Goal: Information Seeking & Learning: Learn about a topic

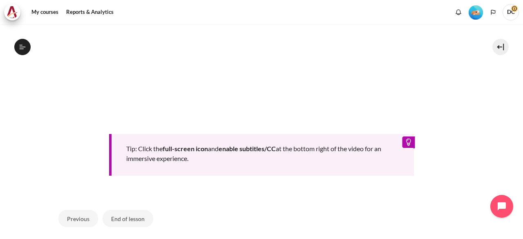
scroll to position [377, 0]
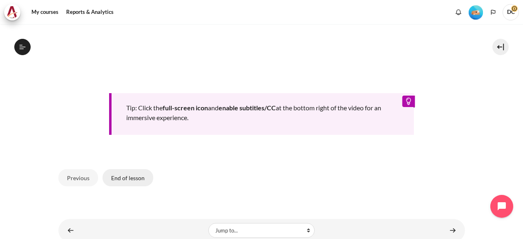
click at [118, 178] on button "End of lesson" at bounding box center [128, 177] width 51 height 17
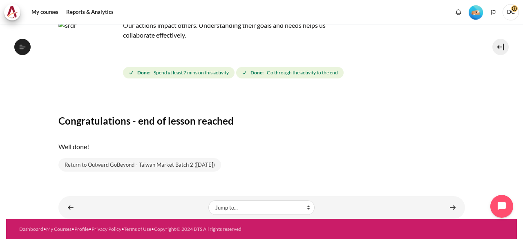
scroll to position [328, 0]
click at [447, 210] on link "Content" at bounding box center [452, 207] width 16 height 16
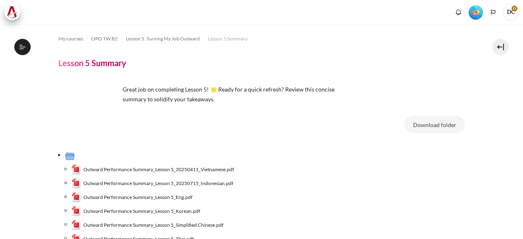
scroll to position [87, 0]
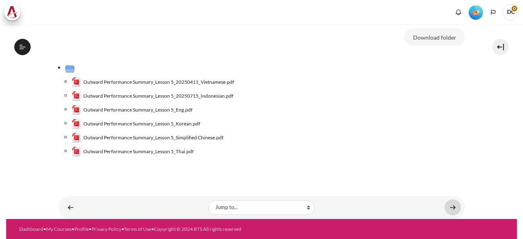
click at [444, 207] on link "Content" at bounding box center [452, 207] width 16 height 16
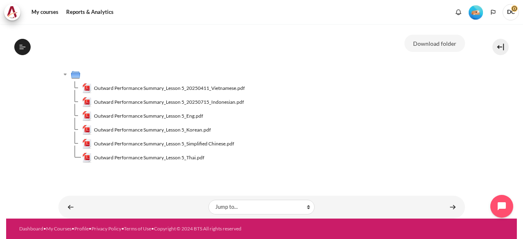
scroll to position [81, 0]
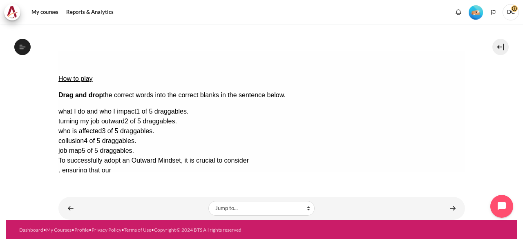
scroll to position [95, 0]
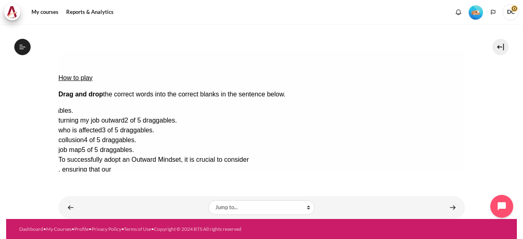
drag, startPoint x: 431, startPoint y: 87, endPoint x: 315, endPoint y: 82, distance: 115.7
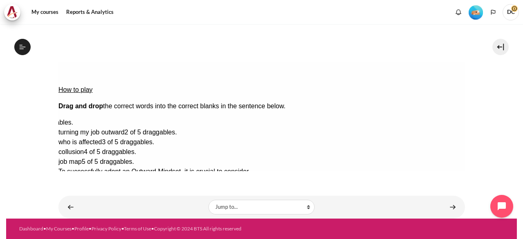
scroll to position [83, 0]
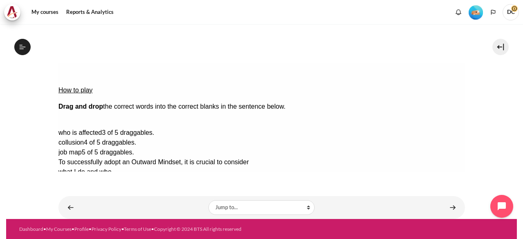
drag, startPoint x: 409, startPoint y: 98, endPoint x: 92, endPoint y: 122, distance: 317.8
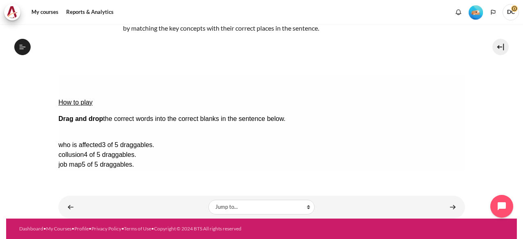
scroll to position [70, 0]
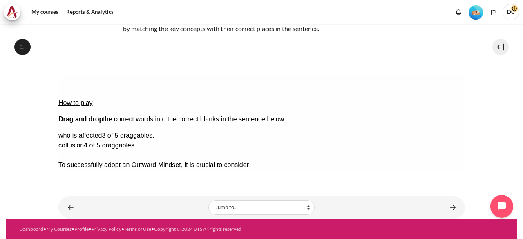
drag, startPoint x: 427, startPoint y: 137, endPoint x: 96, endPoint y: 120, distance: 332.1
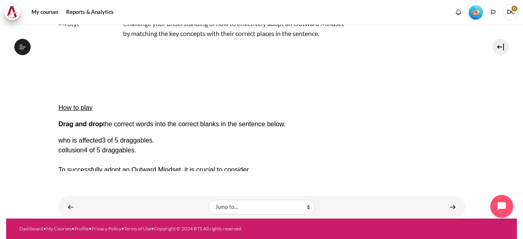
scroll to position [65, 0]
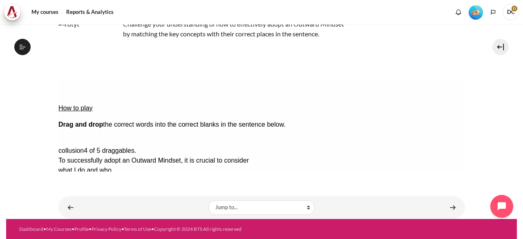
drag, startPoint x: 443, startPoint y: 119, endPoint x: 185, endPoint y: 141, distance: 258.6
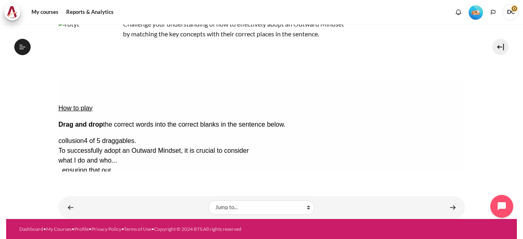
click at [80, 235] on button "Check Check the answers. The responses will be marked as correct, incorrect, or…" at bounding box center [69, 239] width 22 height 9
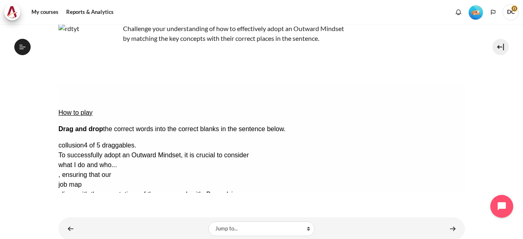
scroll to position [82, 0]
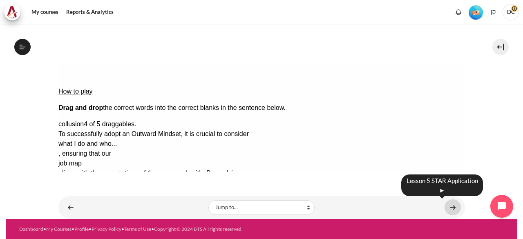
click at [444, 210] on link "Content" at bounding box center [452, 207] width 16 height 16
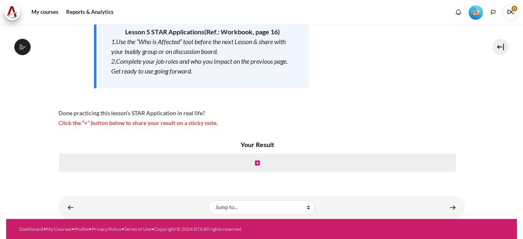
scroll to position [359, 0]
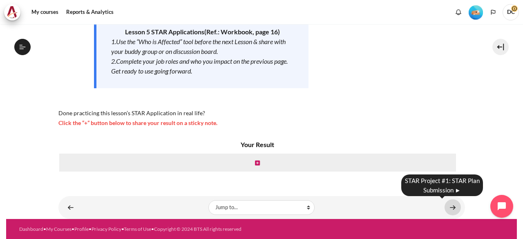
click at [444, 208] on link "Content" at bounding box center [452, 207] width 16 height 16
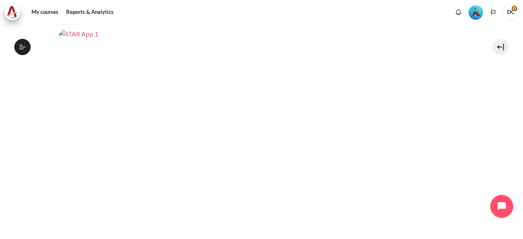
scroll to position [163, 0]
click at [107, 60] on img "Content" at bounding box center [261, 114] width 406 height 229
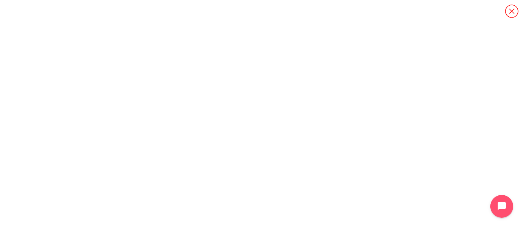
scroll to position [51, 0]
click at [511, 11] on icon "Content" at bounding box center [511, 10] width 13 height 13
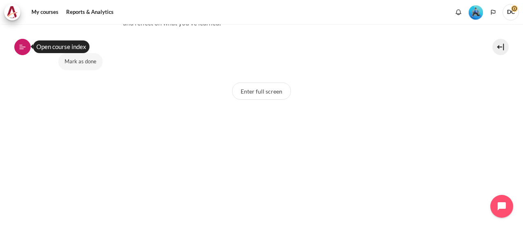
click at [20, 49] on icon at bounding box center [22, 46] width 7 height 7
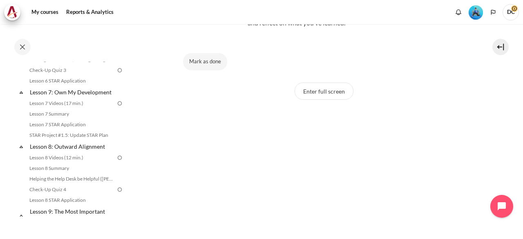
scroll to position [374, 0]
